Goal: Communication & Community: Answer question/provide support

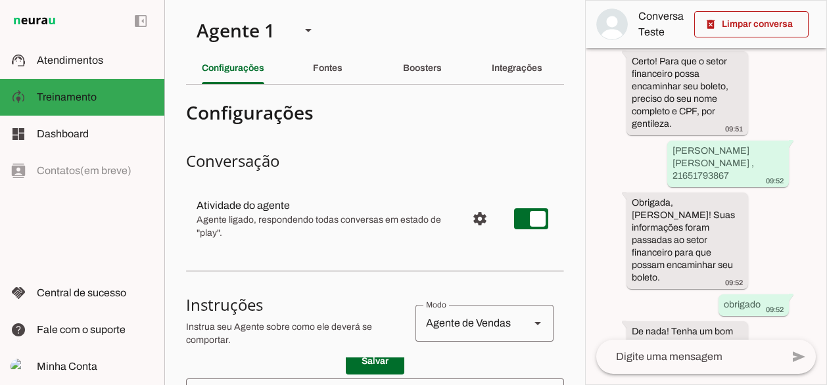
scroll to position [816, 0]
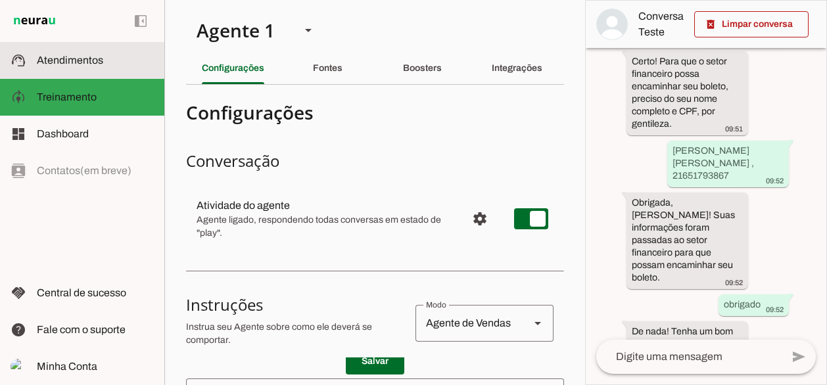
click at [88, 60] on span "Atendimentos" at bounding box center [70, 60] width 66 height 11
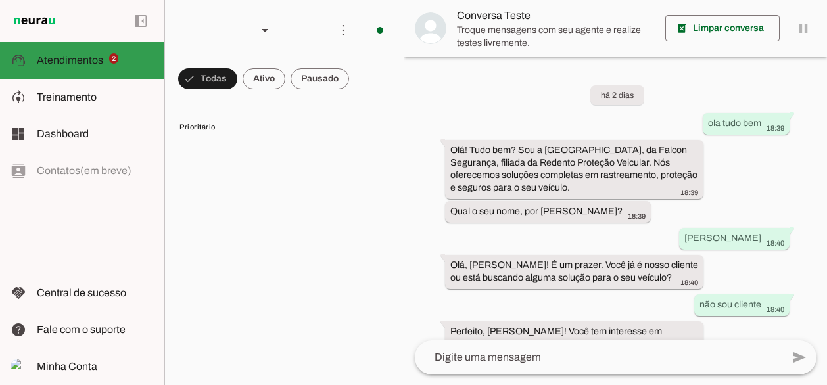
scroll to position [437, 0]
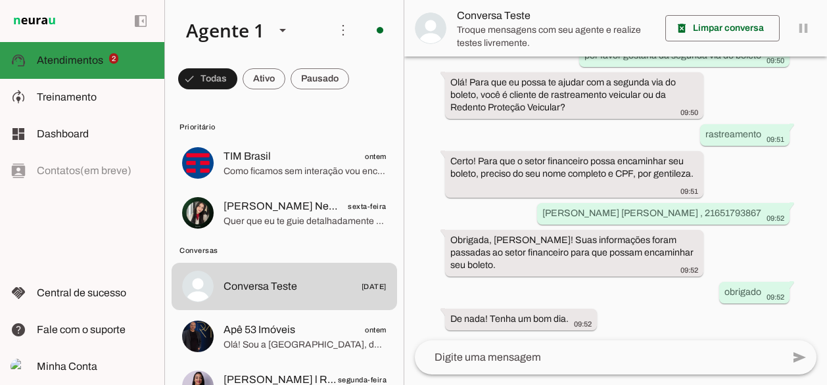
click at [86, 57] on span "Atendimentos" at bounding box center [70, 60] width 66 height 11
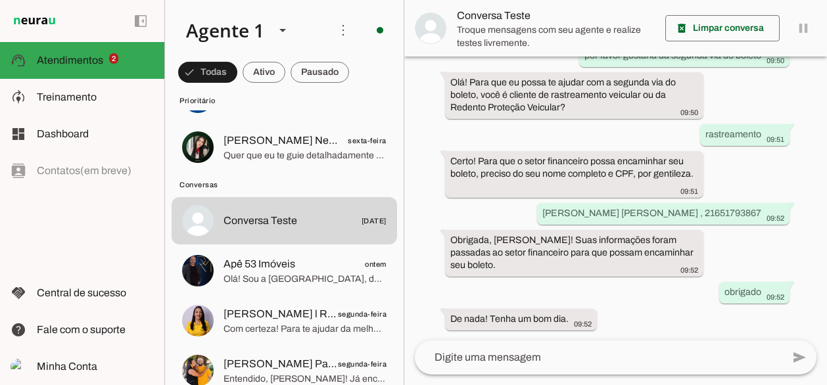
scroll to position [66, 0]
click at [272, 77] on span at bounding box center [264, 73] width 43 height 32
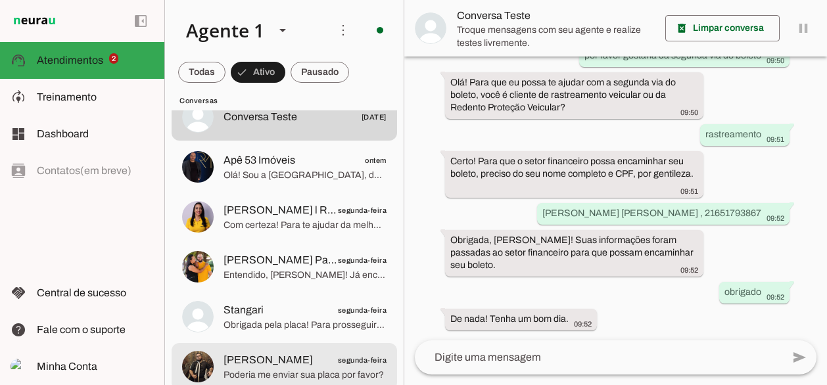
scroll to position [0, 0]
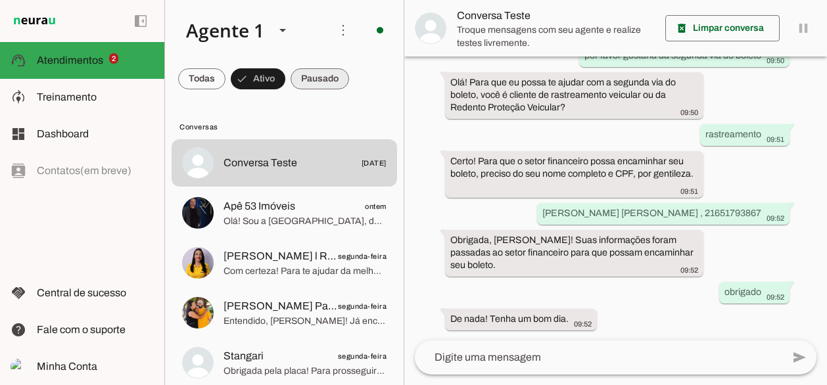
click at [308, 78] on span at bounding box center [320, 79] width 59 height 32
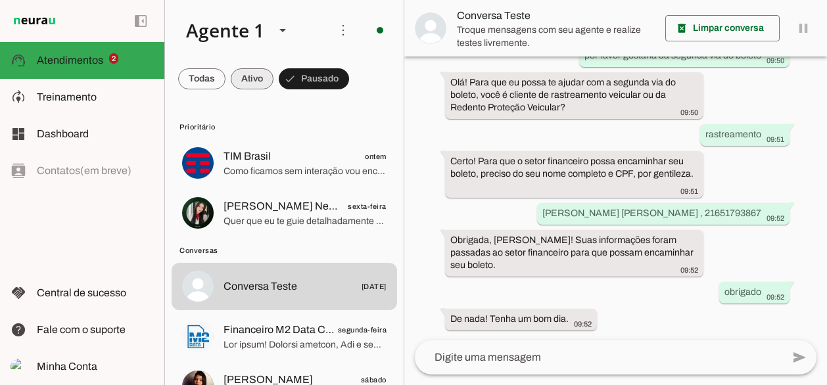
click at [261, 84] on span at bounding box center [252, 79] width 43 height 32
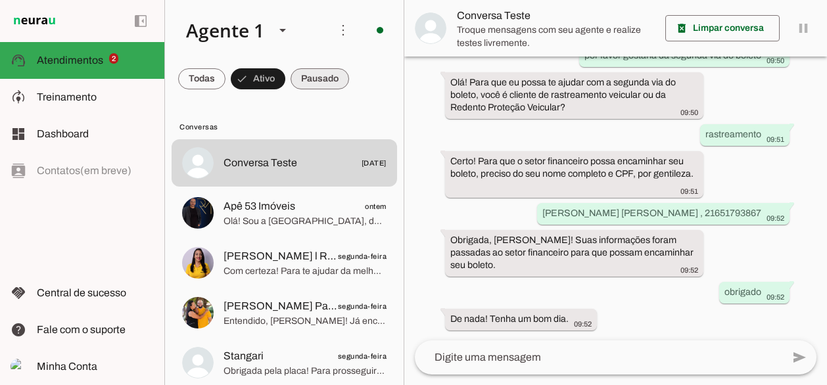
click at [316, 82] on span at bounding box center [320, 79] width 59 height 32
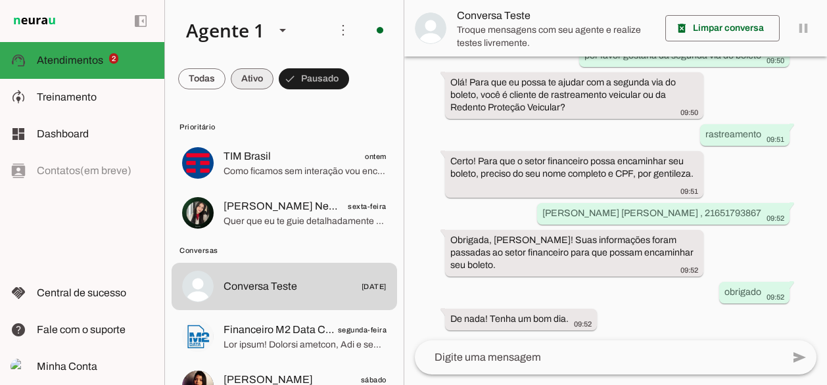
click at [256, 85] on span at bounding box center [252, 79] width 43 height 32
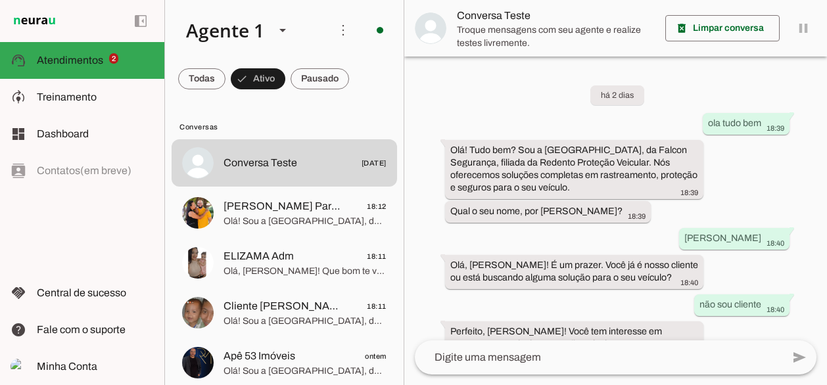
scroll to position [132, 0]
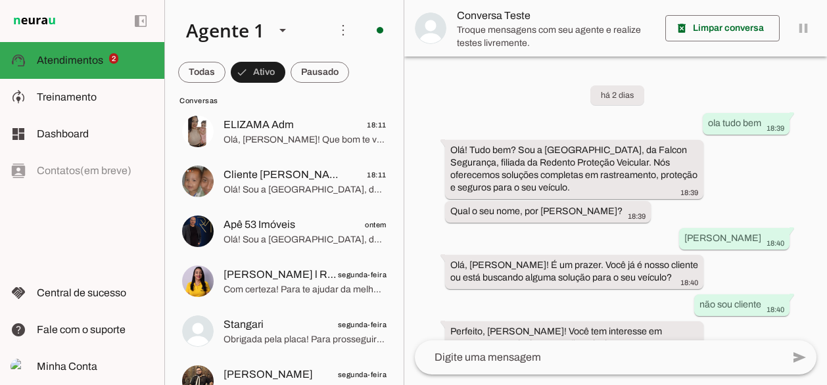
click at [434, 107] on div "há 2 dias ola tudo bem 18:39 Olá! Tudo bem? Sou a [GEOGRAPHIC_DATA], da Falcon …" at bounding box center [615, 199] width 423 height 284
